Goal: Information Seeking & Learning: Learn about a topic

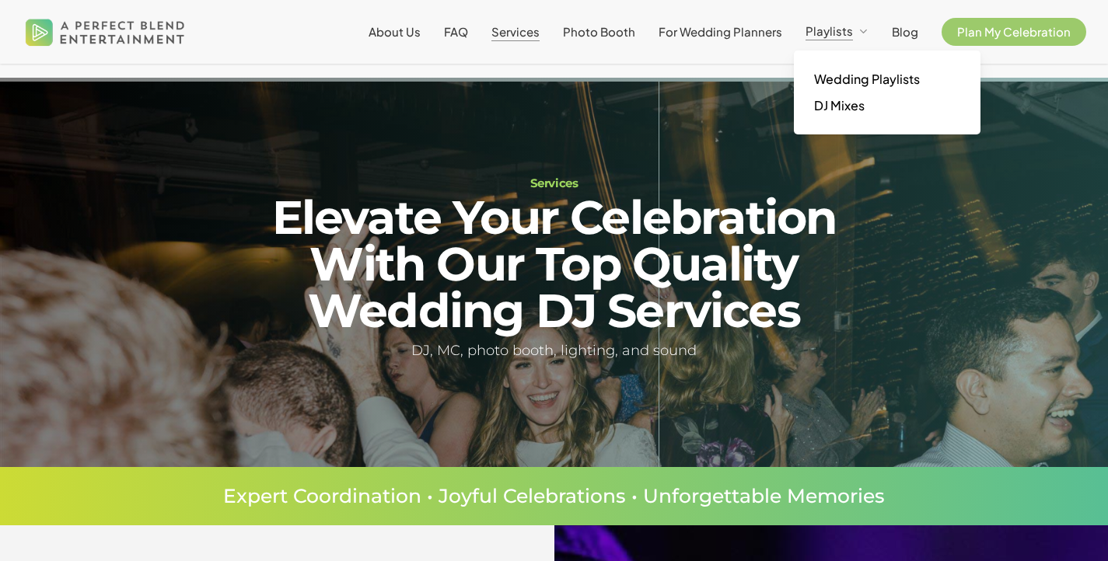
scroll to position [178, 0]
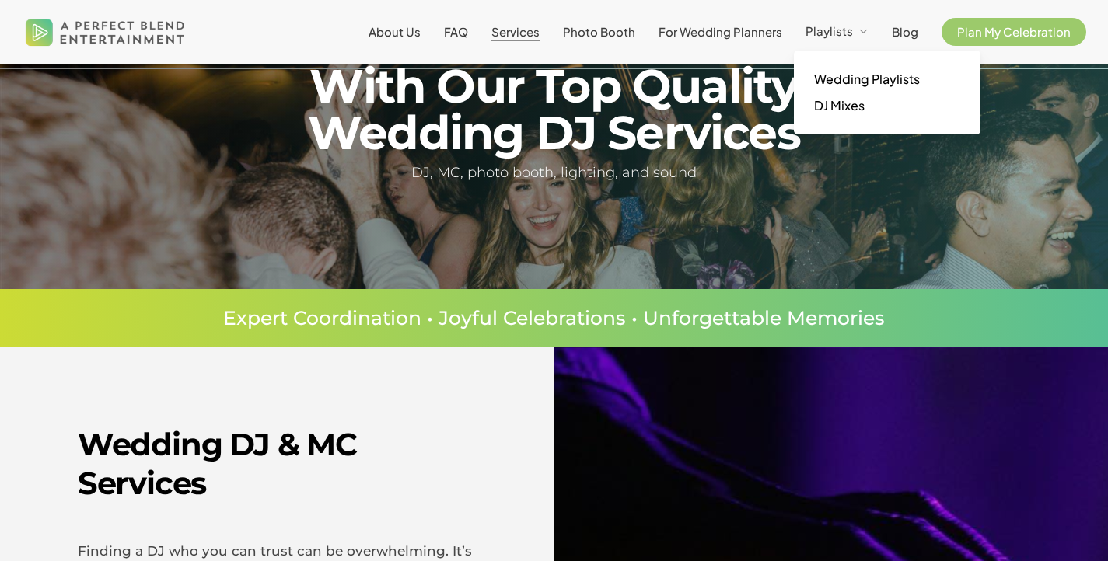
click at [835, 105] on span "DJ Mixes" at bounding box center [839, 105] width 51 height 16
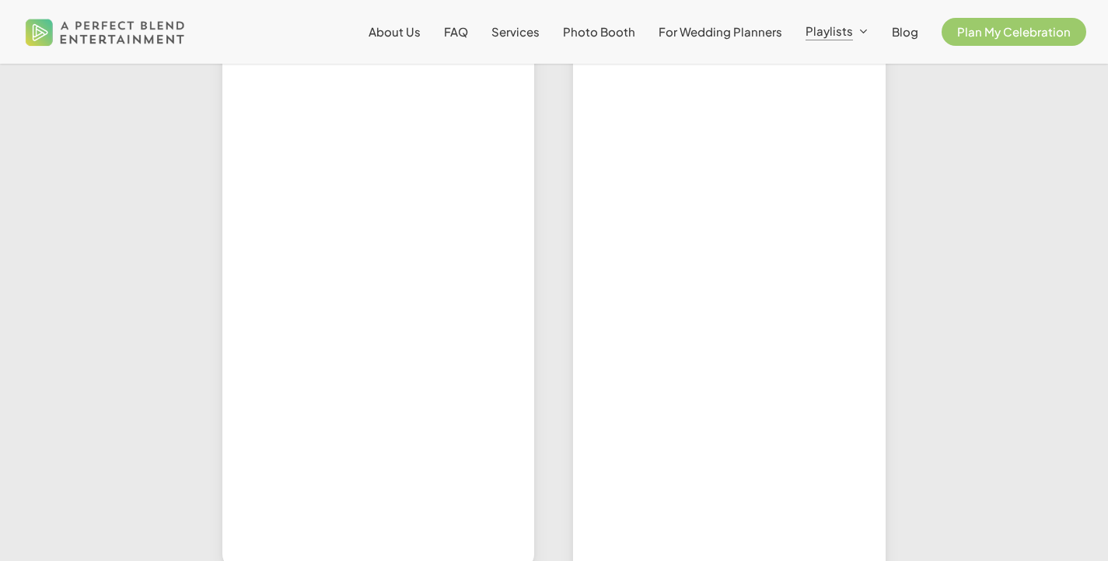
scroll to position [601, 0]
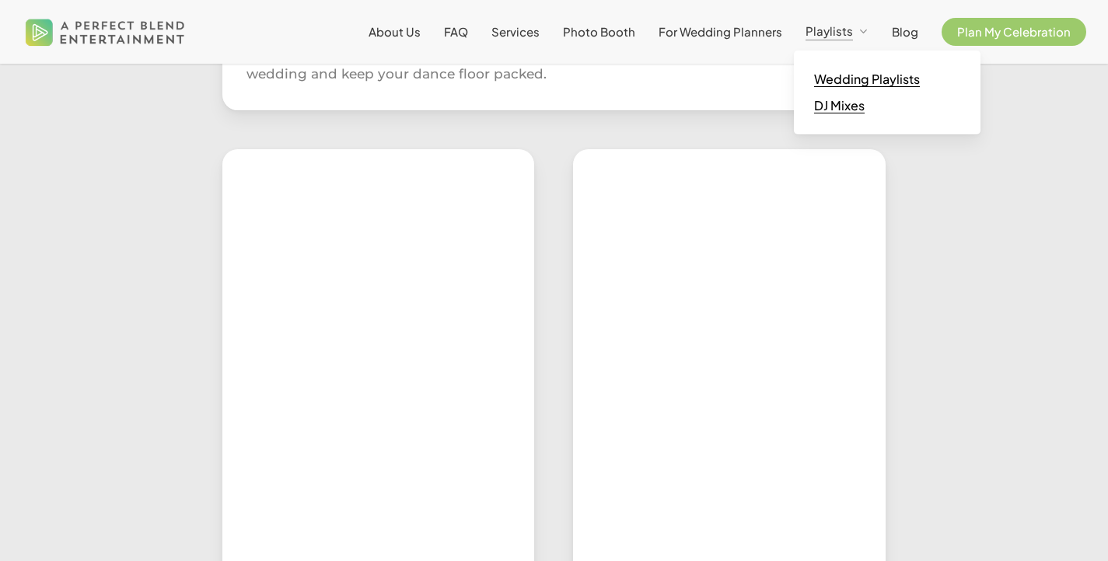
click at [847, 74] on span "Wedding Playlists" at bounding box center [867, 79] width 106 height 16
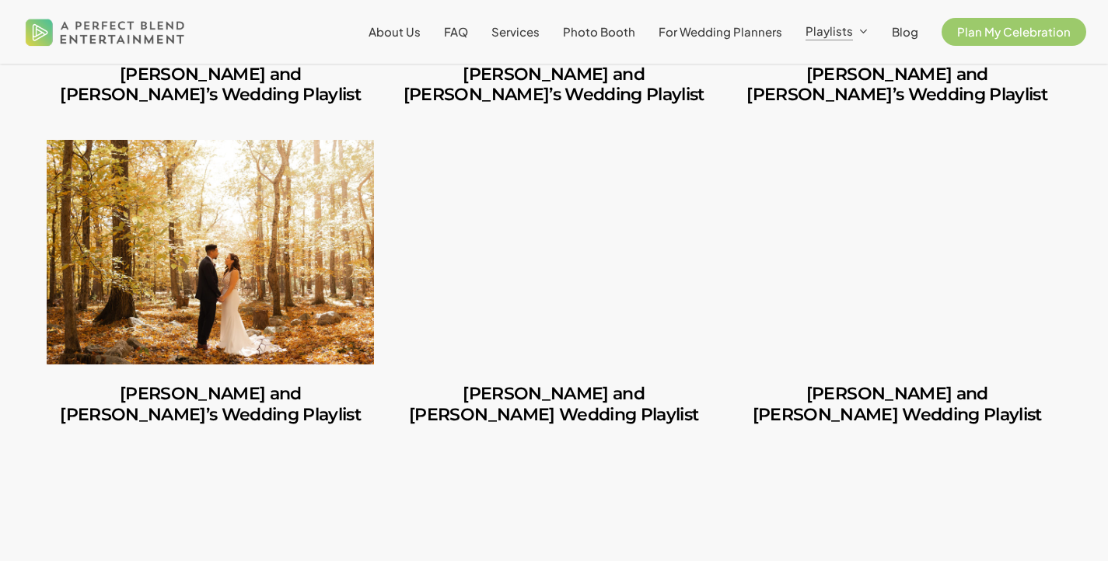
scroll to position [1259, 0]
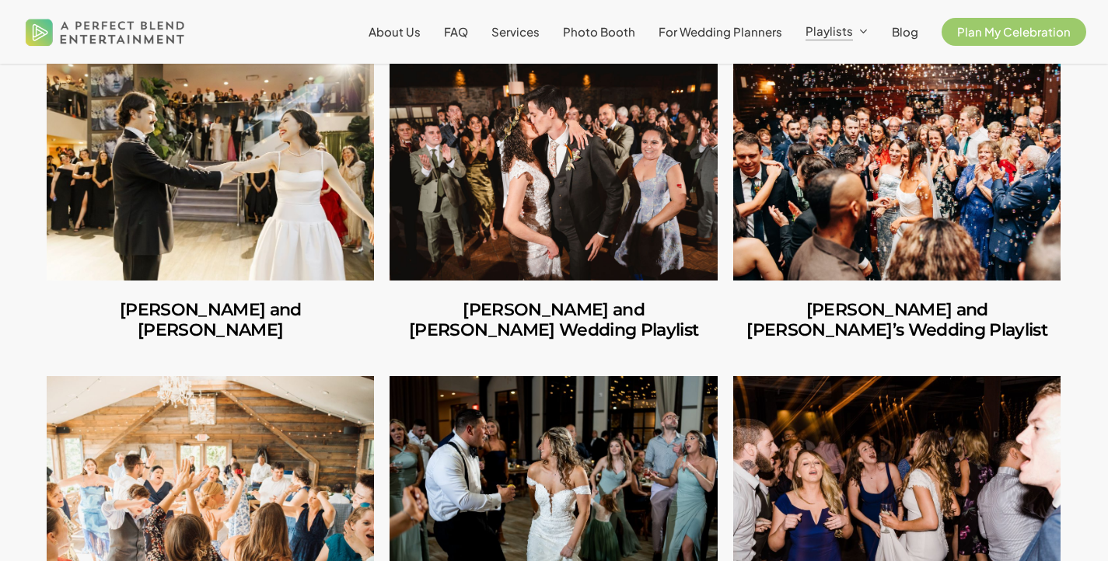
click at [285, 176] on link "Carlos and Olivia" at bounding box center [210, 168] width 327 height 225
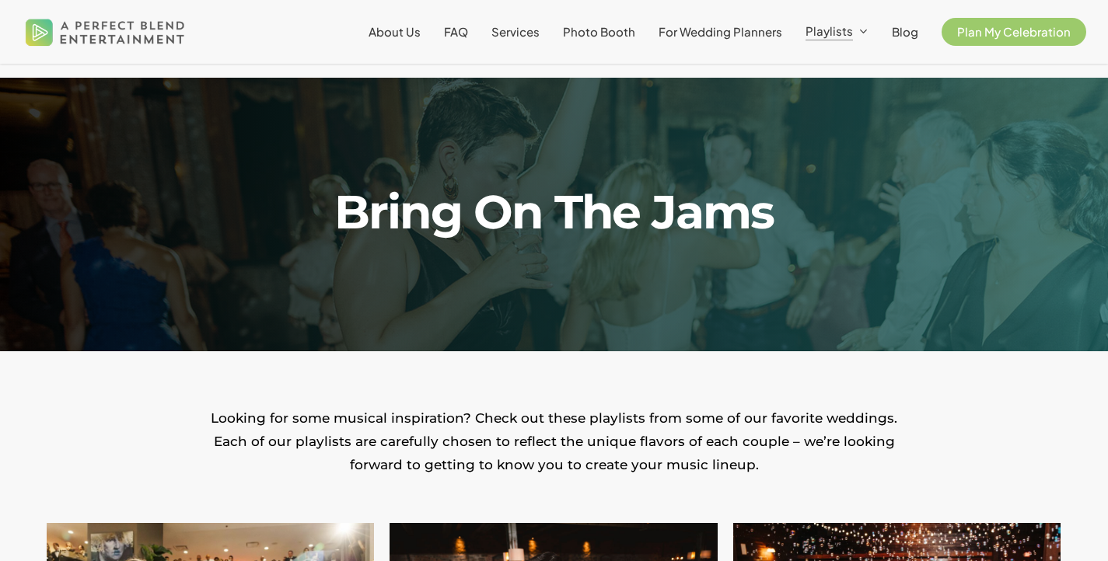
scroll to position [414, 0]
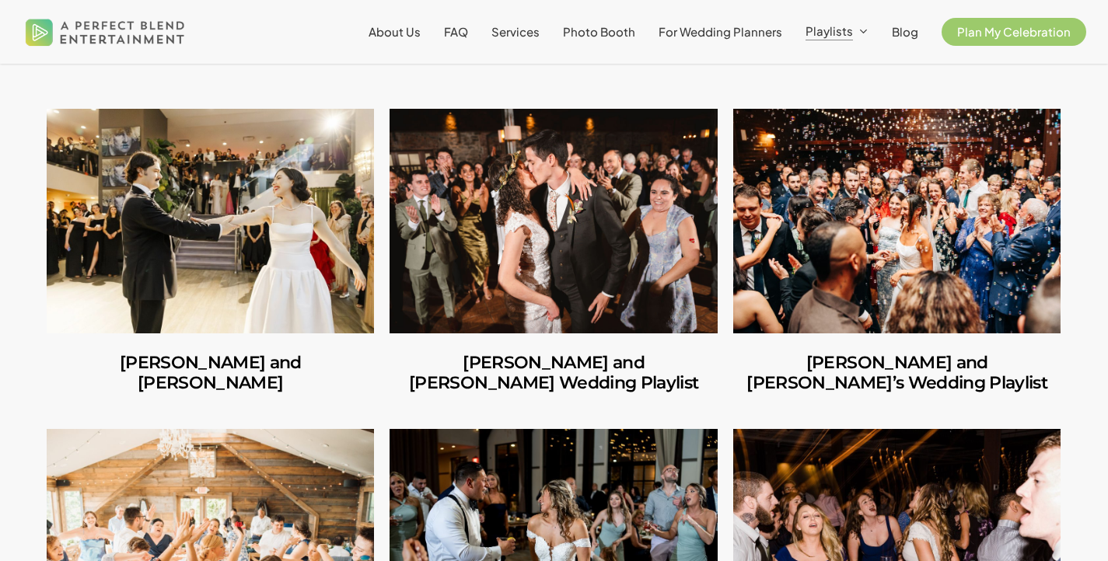
click at [644, 266] on link "Amber and Cooper’s Wedding Playlist" at bounding box center [552, 221] width 327 height 225
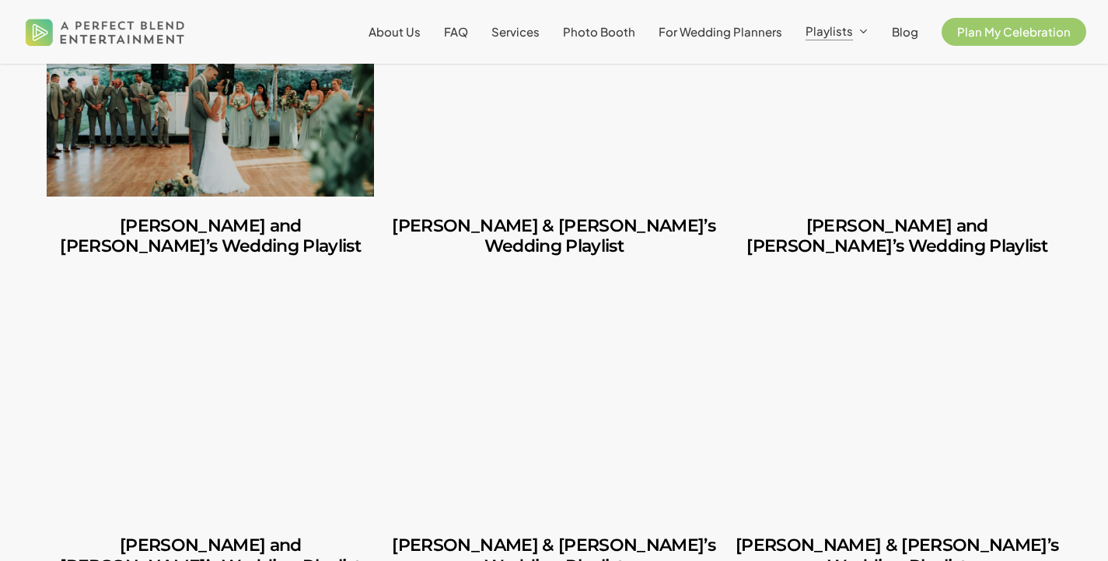
scroll to position [2624, 0]
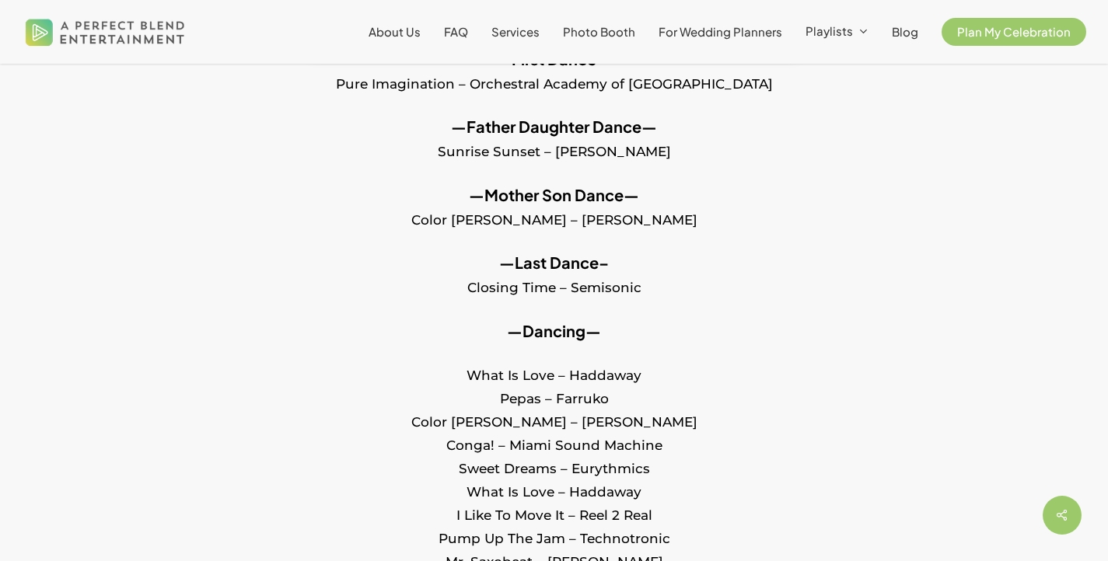
scroll to position [677, 0]
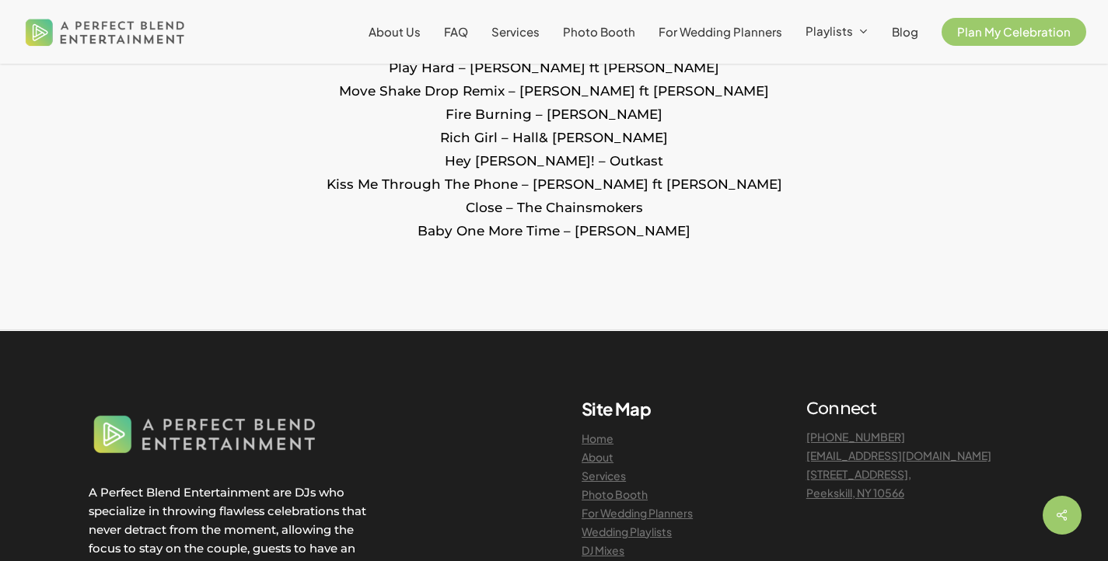
scroll to position [3463, 0]
